Goal: Use online tool/utility: Utilize a website feature to perform a specific function

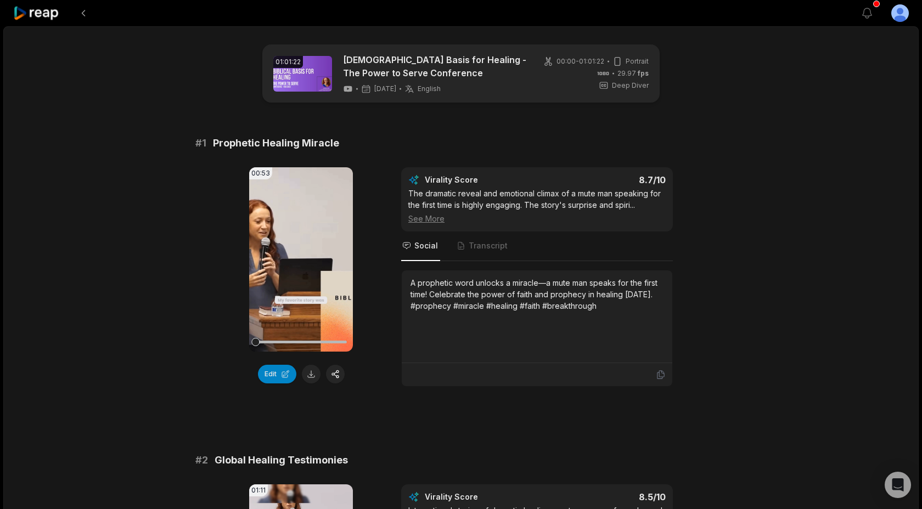
click at [560, 81] on div "00:00 - 01:01:22 Portrait 29.97 fps Deep Diver" at bounding box center [595, 74] width 105 height 34
click at [306, 82] on link at bounding box center [302, 74] width 59 height 36
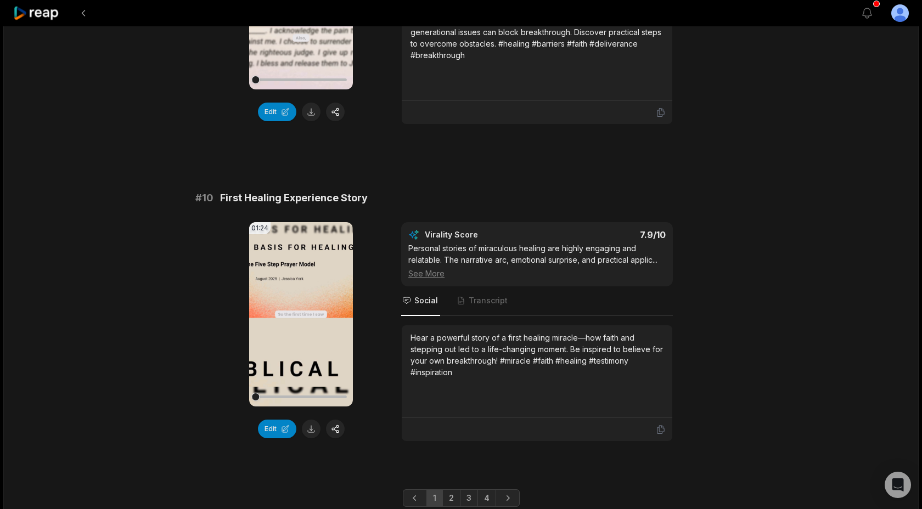
scroll to position [2863, 0]
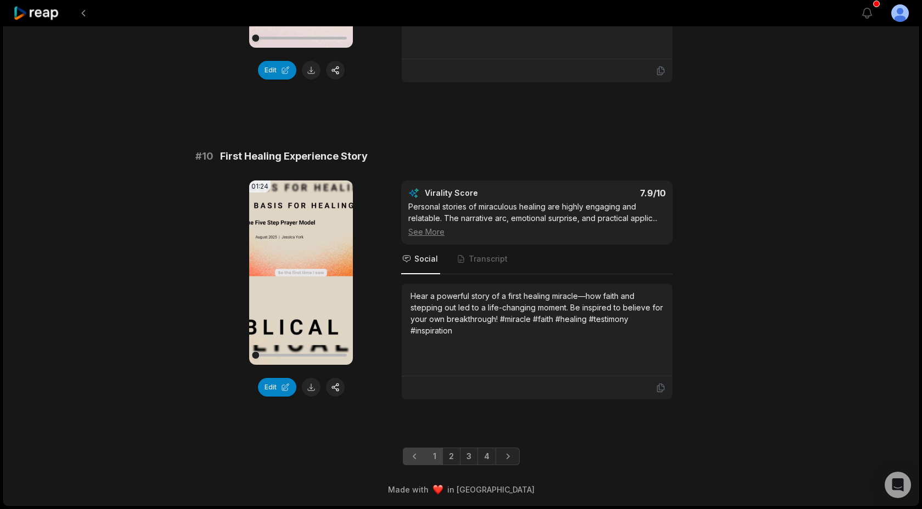
click at [413, 455] on icon "Previous page" at bounding box center [414, 456] width 11 height 11
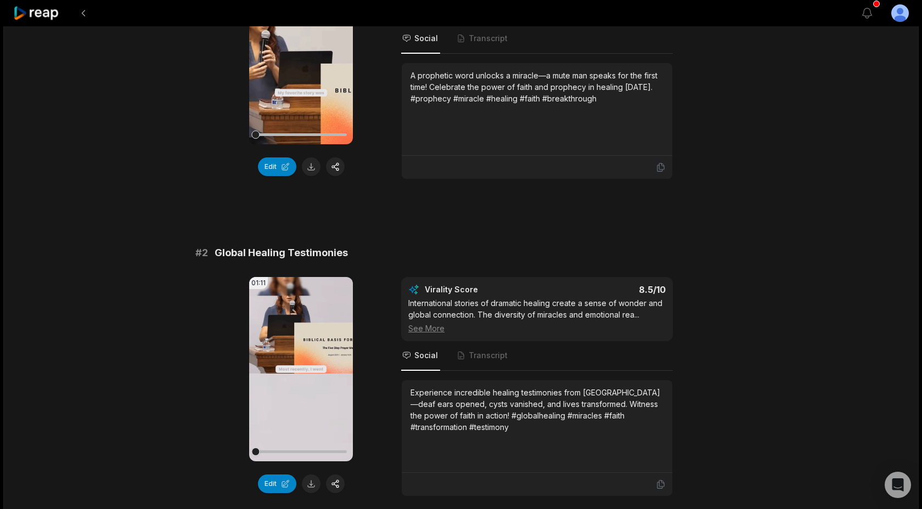
scroll to position [0, 0]
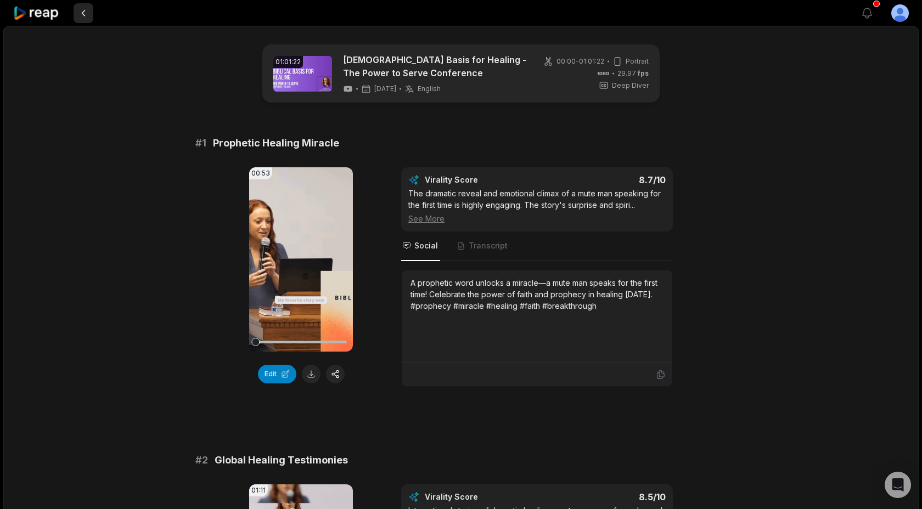
click at [83, 13] on button at bounding box center [84, 13] width 20 height 20
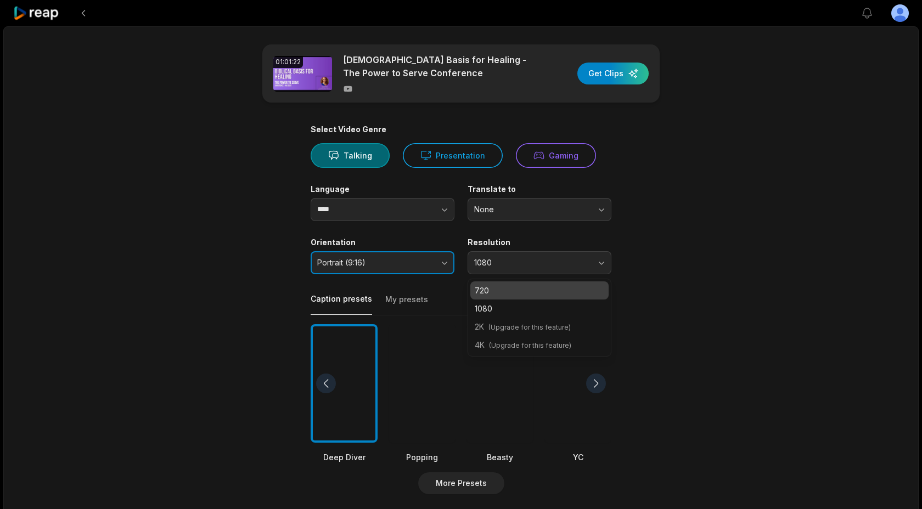
click at [443, 266] on button "Portrait (9:16)" at bounding box center [382, 262] width 144 height 23
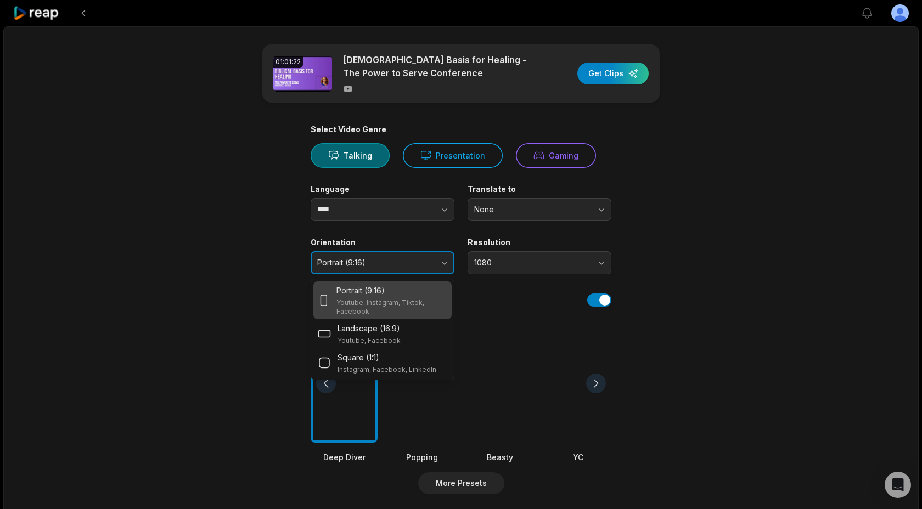
click at [443, 266] on button "Portrait (9:16)" at bounding box center [382, 262] width 144 height 23
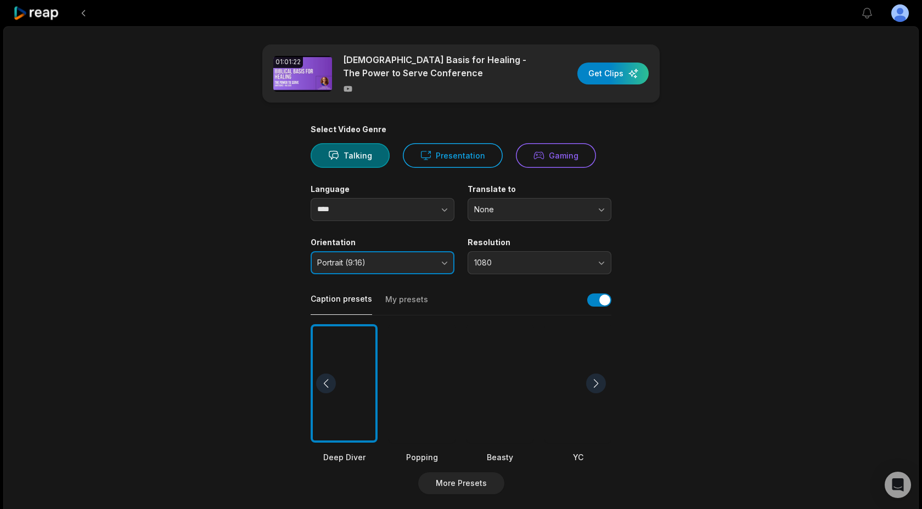
click at [443, 266] on button "Portrait (9:16)" at bounding box center [382, 262] width 144 height 23
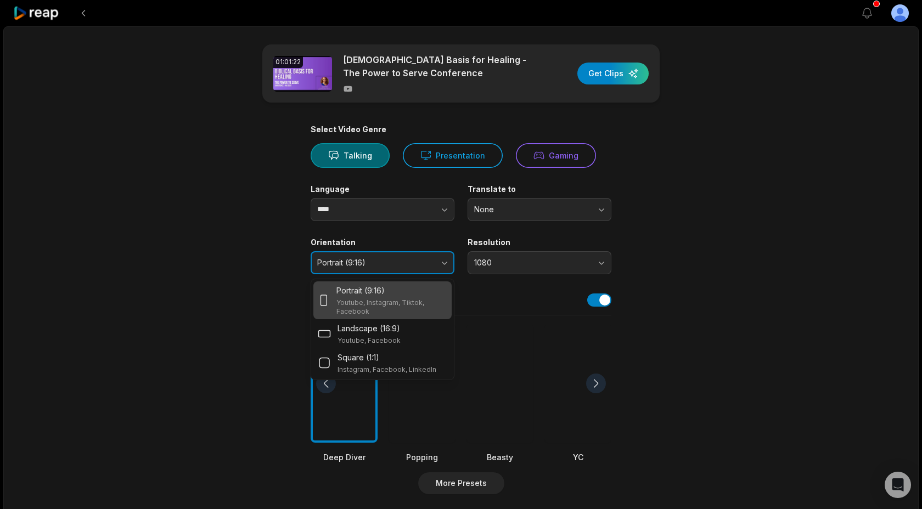
click at [443, 266] on button "Portrait (9:16)" at bounding box center [382, 262] width 144 height 23
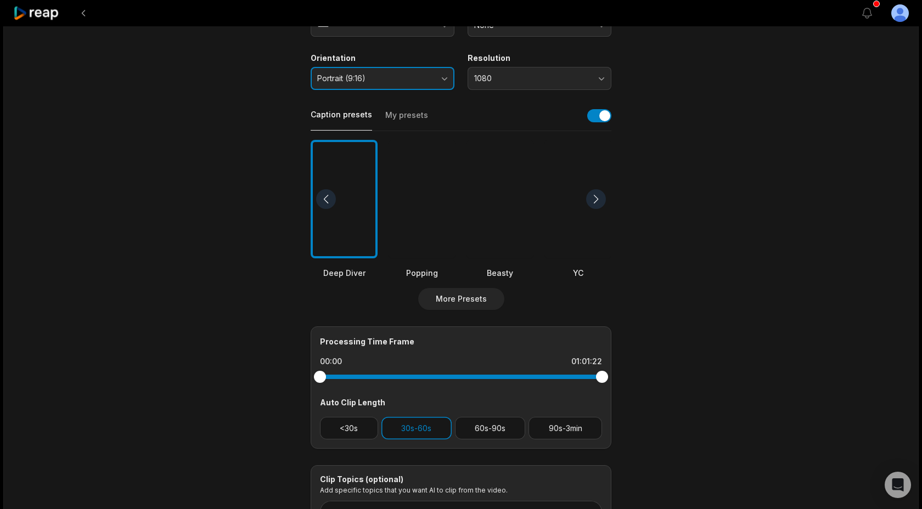
scroll to position [239, 0]
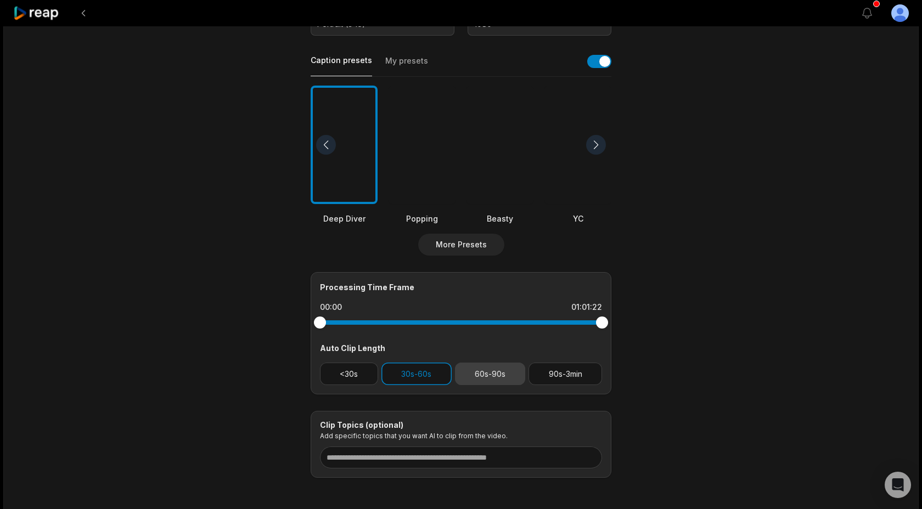
click at [496, 370] on button "60s-90s" at bounding box center [490, 374] width 71 height 22
click at [578, 373] on button "90s-3min" at bounding box center [565, 374] width 74 height 22
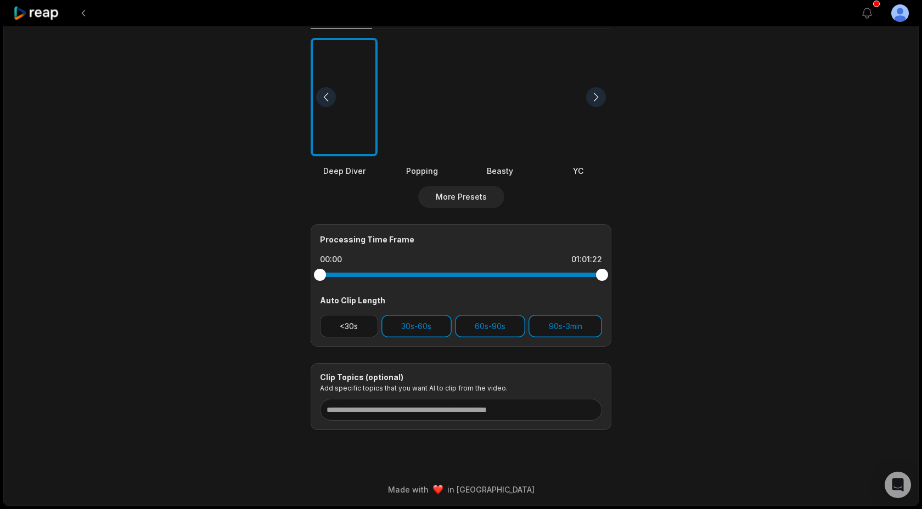
scroll to position [0, 0]
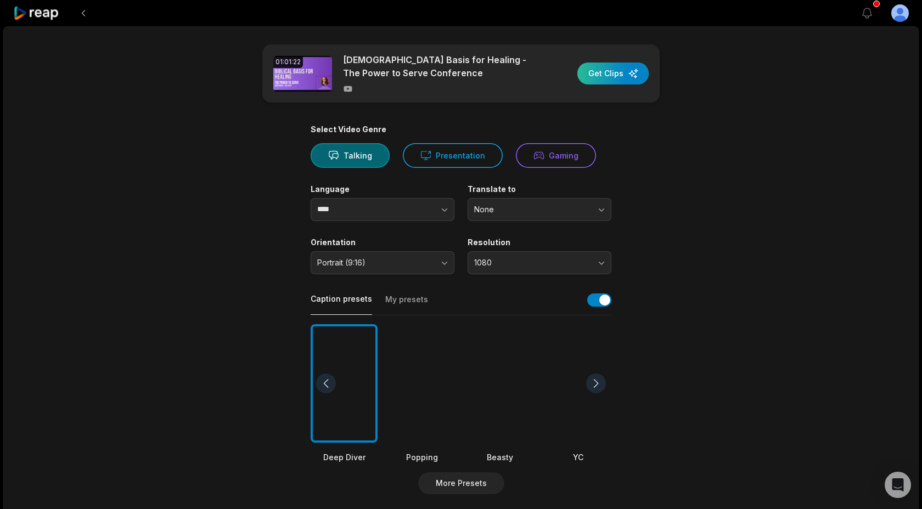
click at [606, 71] on div "button" at bounding box center [612, 74] width 71 height 22
